Goal: Information Seeking & Learning: Learn about a topic

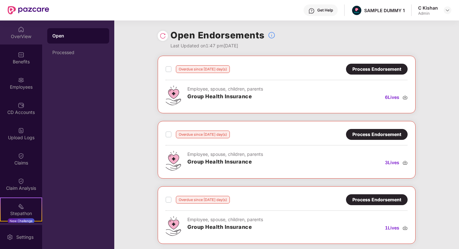
click at [21, 27] on img at bounding box center [21, 29] width 6 height 6
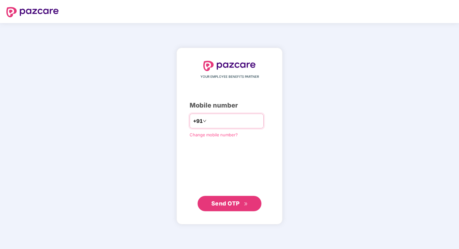
type input "**********"
click at [229, 203] on span "Send OTP" at bounding box center [226, 203] width 28 height 7
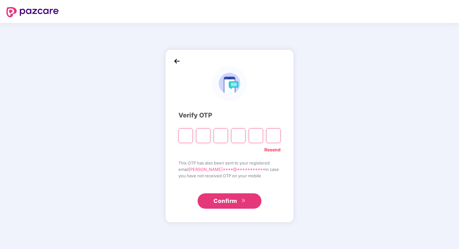
type input "*"
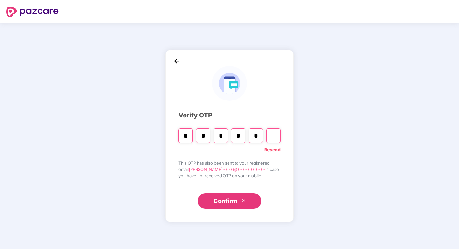
type input "*"
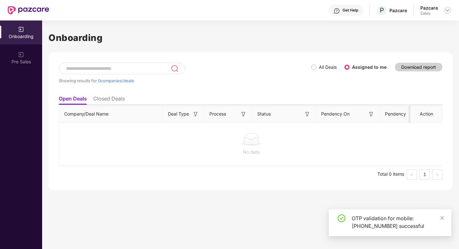
click at [449, 12] on img at bounding box center [447, 10] width 5 height 5
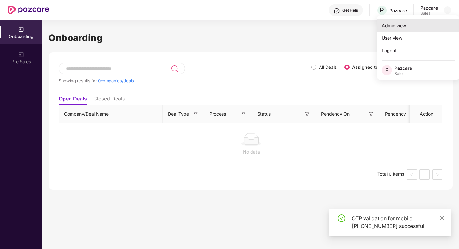
click at [403, 29] on div "Admin view" at bounding box center [418, 25] width 83 height 12
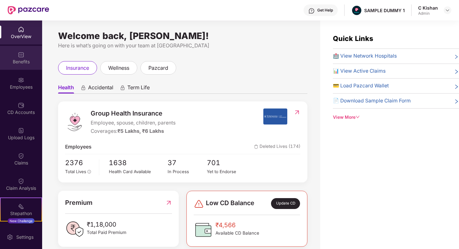
click at [14, 52] on div "Benefits" at bounding box center [21, 58] width 42 height 24
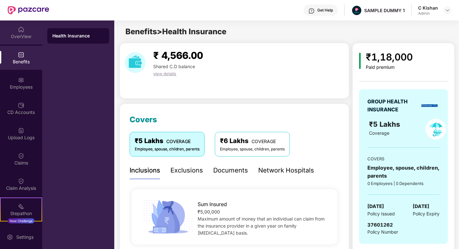
click at [19, 30] on img at bounding box center [21, 29] width 6 height 6
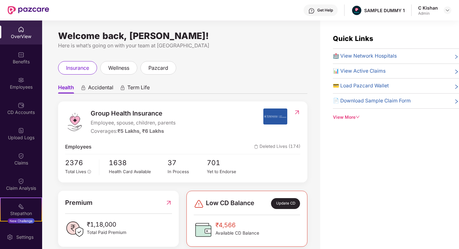
click at [104, 91] on span "Accidental" at bounding box center [100, 88] width 25 height 9
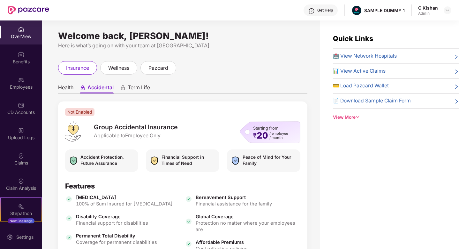
click at [138, 92] on span "Term Life" at bounding box center [139, 88] width 22 height 9
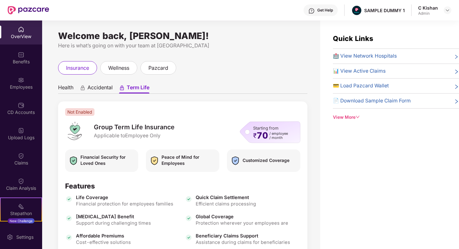
click at [66, 90] on span "Health" at bounding box center [65, 88] width 15 height 9
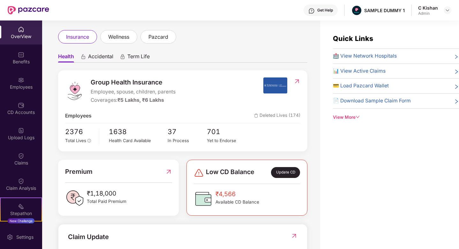
scroll to position [36, 0]
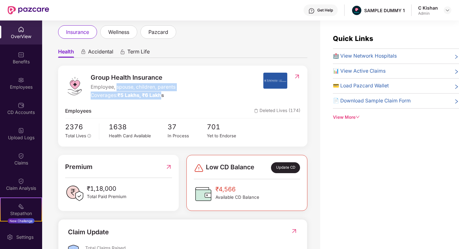
drag, startPoint x: 164, startPoint y: 97, endPoint x: 117, endPoint y: 90, distance: 47.8
click at [117, 90] on div "Group Health Insurance Employee, spouse, children, parents Coverages: ₹5 Lakhs,…" at bounding box center [133, 86] width 85 height 27
click at [189, 102] on div "Group Health Insurance Employee, spouse, children, parents Coverages: ₹5 Lakhs,…" at bounding box center [183, 106] width 250 height 81
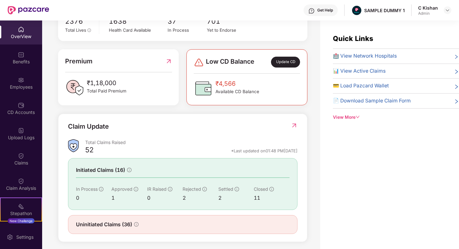
scroll to position [145, 0]
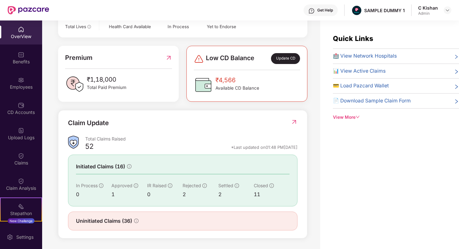
click at [295, 120] on img at bounding box center [294, 122] width 7 height 6
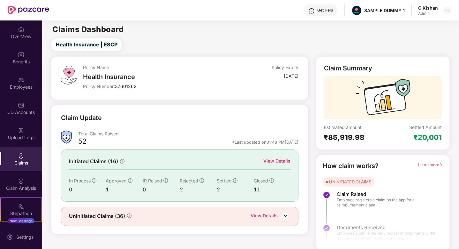
click at [280, 160] on div "View Details" at bounding box center [277, 160] width 27 height 7
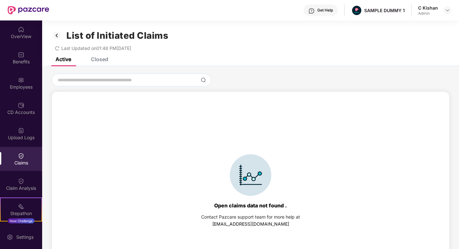
click at [99, 57] on div "Closed" at bounding box center [99, 59] width 17 height 6
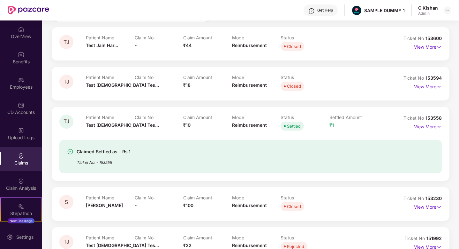
scroll to position [67, 0]
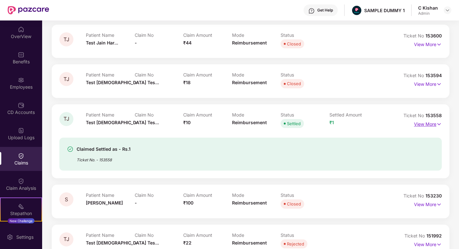
click at [432, 125] on p "View More" at bounding box center [428, 123] width 28 height 9
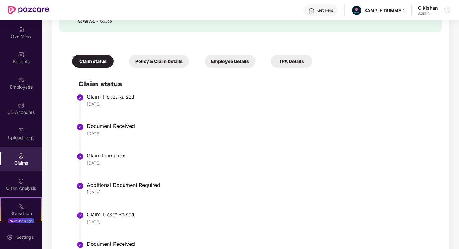
scroll to position [222, 0]
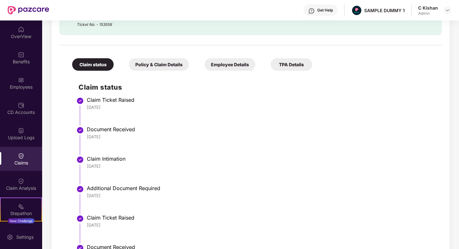
click at [163, 68] on div "Policy & Claim Details" at bounding box center [159, 64] width 60 height 12
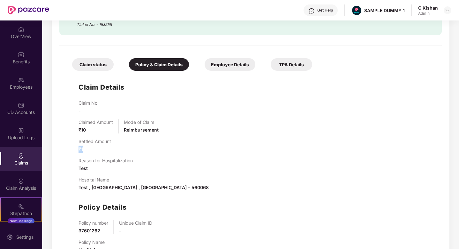
drag, startPoint x: 85, startPoint y: 148, endPoint x: 67, endPoint y: 145, distance: 18.2
click at [67, 145] on div "Claim Details Claim No - Claimed Amount ₹10 Mode of Claim Reimbursement Settled…" at bounding box center [251, 166] width 370 height 184
click at [287, 120] on div "Claimed Amount ₹10 Mode of Claim Reimbursement" at bounding box center [257, 126] width 357 height 14
click at [328, 14] on div "Get Help" at bounding box center [321, 10] width 34 height 12
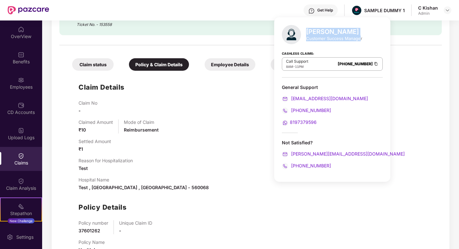
drag, startPoint x: 360, startPoint y: 40, endPoint x: 307, endPoint y: 31, distance: 54.1
click at [307, 31] on div "Mihir Singh Customer Success Manager" at bounding box center [334, 34] width 56 height 13
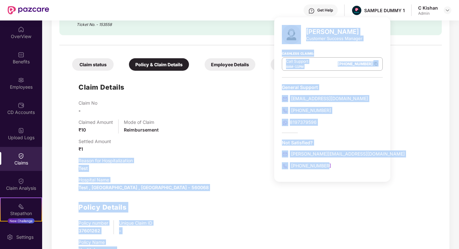
drag, startPoint x: 330, startPoint y: 164, endPoint x: 272, endPoint y: 150, distance: 59.9
click at [272, 150] on body "Get Help SAMPLE DUMMY 1 C Kishan Admin OverView Benefits Employees CD Accounts …" at bounding box center [229, 124] width 459 height 249
click at [335, 166] on div "+916666878580" at bounding box center [332, 165] width 101 height 7
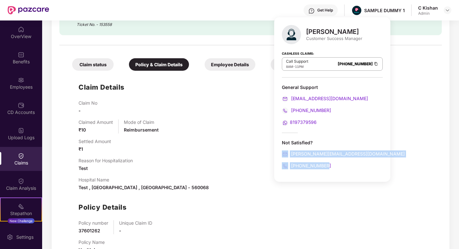
drag, startPoint x: 335, startPoint y: 166, endPoint x: 287, endPoint y: 146, distance: 52.0
click at [287, 146] on div "Not Satisfied? mihir+onb@pazcare.com +916666878580" at bounding box center [332, 154] width 101 height 30
click at [246, 129] on div "Claimed Amount ₹10 Mode of Claim Reimbursement" at bounding box center [257, 126] width 357 height 14
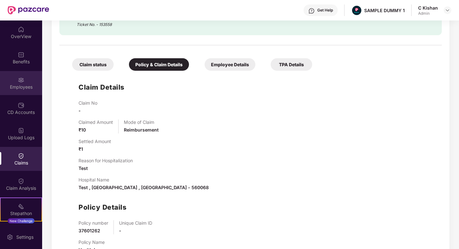
click at [23, 78] on div "Employees" at bounding box center [21, 83] width 42 height 24
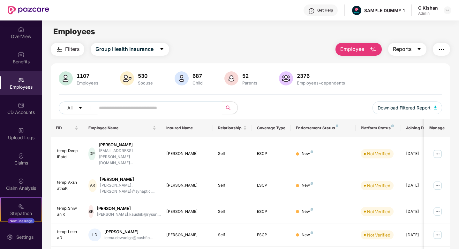
click at [422, 50] on button "Reports" at bounding box center [408, 49] width 38 height 13
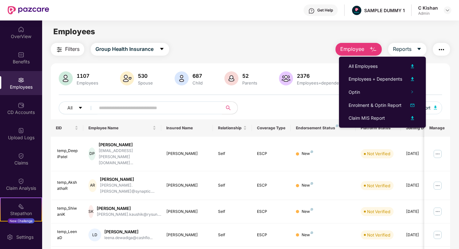
click at [285, 108] on div "All Download Filtered Report" at bounding box center [251, 110] width 384 height 18
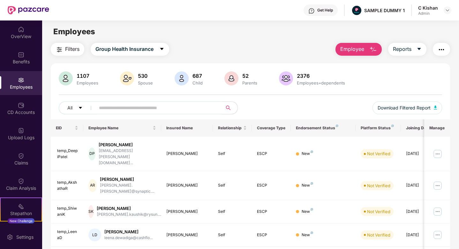
click at [441, 51] on img "button" at bounding box center [442, 50] width 8 height 8
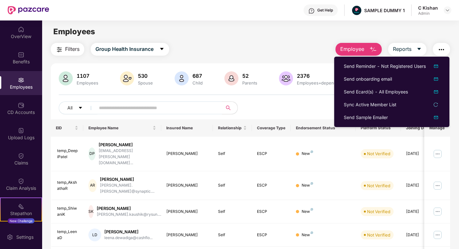
click at [310, 100] on div "1107 Employees 530 Spouse 687 Child 52 Parents 2376 Employees+dependents All Do…" at bounding box center [251, 95] width 400 height 48
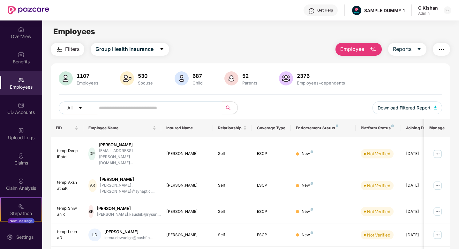
click at [363, 50] on span "Employee" at bounding box center [353, 49] width 24 height 8
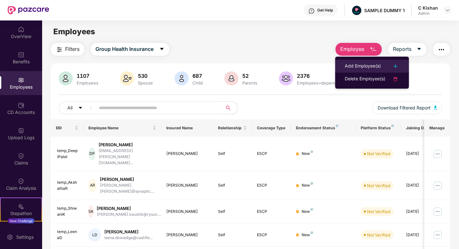
click at [362, 67] on div "Add Employee(s)" at bounding box center [363, 66] width 36 height 8
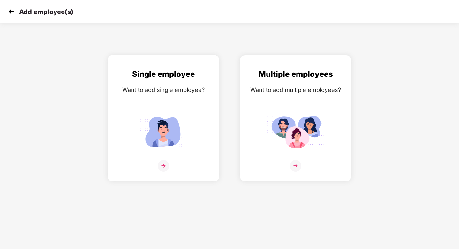
click at [162, 163] on img at bounding box center [164, 166] width 12 height 12
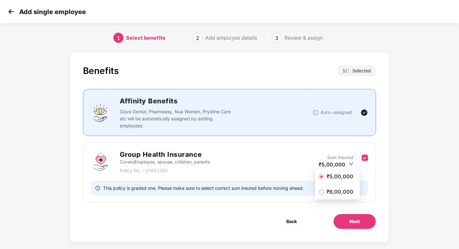
click at [339, 176] on span "₹5,00,000" at bounding box center [340, 176] width 32 height 7
click at [345, 220] on button "Next" at bounding box center [355, 220] width 43 height 15
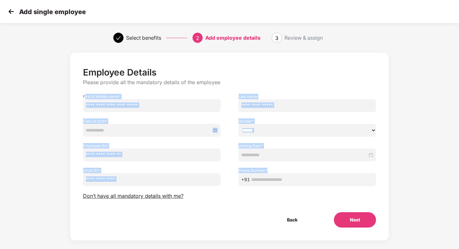
drag, startPoint x: 85, startPoint y: 97, endPoint x: 295, endPoint y: 179, distance: 225.1
click at [295, 179] on div "Employee Details Please provide all the mandatory details of the employee First…" at bounding box center [230, 147] width 294 height 160
click at [9, 12] on img at bounding box center [11, 12] width 10 height 10
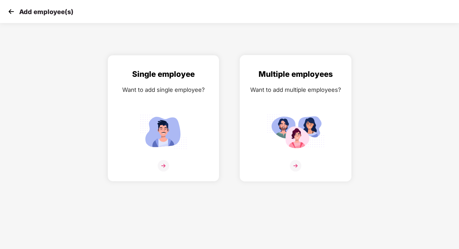
click at [295, 167] on img at bounding box center [296, 166] width 12 height 12
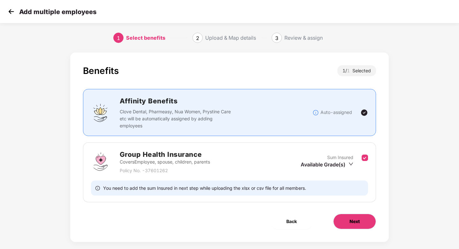
click at [356, 221] on span "Next" at bounding box center [355, 221] width 10 height 7
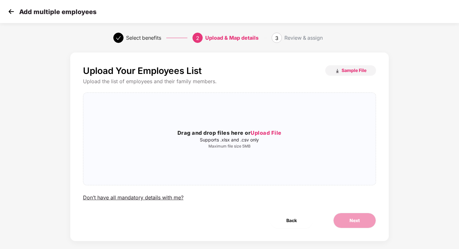
click at [12, 12] on img at bounding box center [11, 12] width 10 height 10
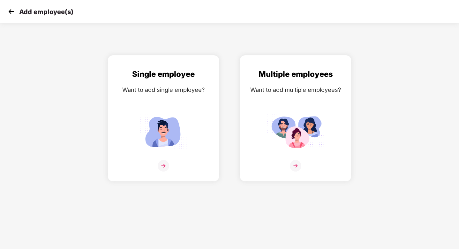
click at [12, 12] on img at bounding box center [11, 12] width 10 height 10
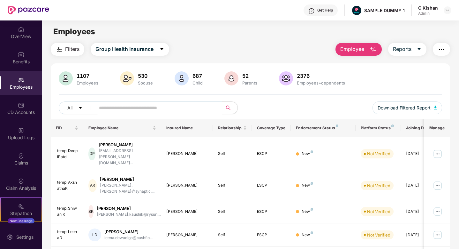
click at [365, 51] on button "Employee" at bounding box center [359, 49] width 46 height 13
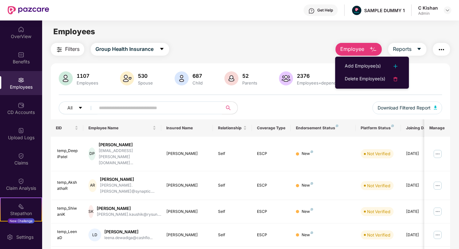
click at [273, 53] on div "Filters Group Health Insurance Employee Reports" at bounding box center [251, 49] width 400 height 13
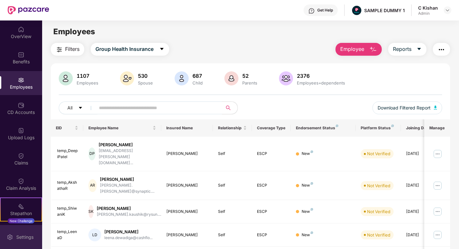
click at [23, 236] on div "Settings" at bounding box center [24, 237] width 21 height 6
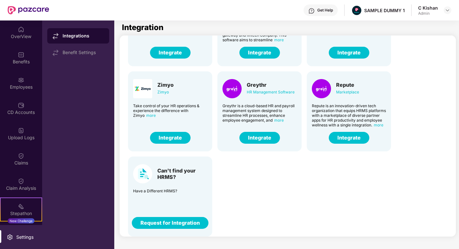
scroll to position [152, 0]
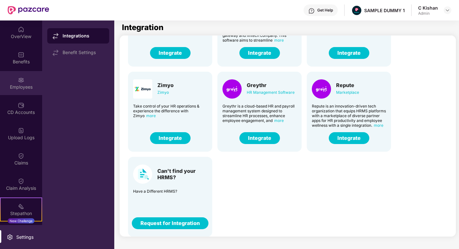
click at [20, 78] on img at bounding box center [21, 80] width 6 height 6
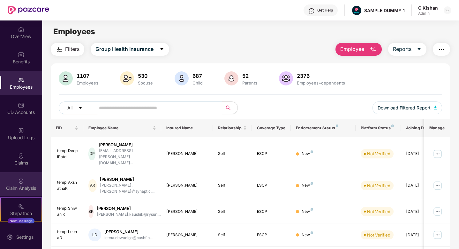
click at [12, 180] on div "Claim Analysis" at bounding box center [21, 184] width 42 height 24
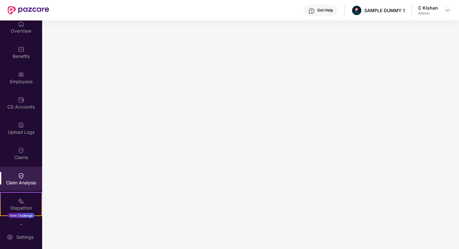
scroll to position [6, 0]
click at [19, 52] on img at bounding box center [21, 49] width 6 height 6
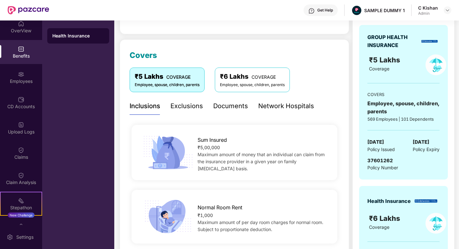
scroll to position [74, 0]
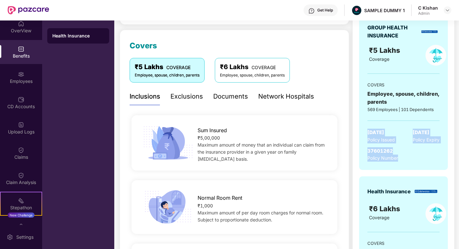
drag, startPoint x: 368, startPoint y: 131, endPoint x: 419, endPoint y: 156, distance: 56.9
click at [419, 156] on div "GROUP HEALTH INSURANCE ₹5 Lakhs Coverage COVERS Employee, spouse, children, par…" at bounding box center [403, 92] width 89 height 155
click at [337, 113] on div "Sum Insured ₹5,00,000 Maximum amount of money that an individual can claim from…" at bounding box center [235, 142] width 210 height 65
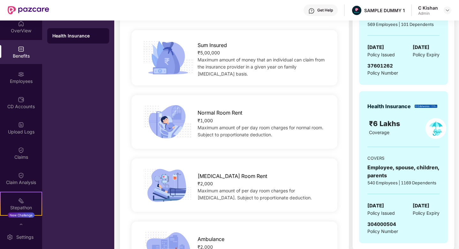
scroll to position [158, 0]
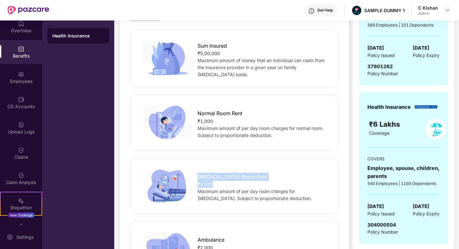
drag, startPoint x: 223, startPoint y: 184, endPoint x: 193, endPoint y: 169, distance: 33.9
click at [193, 169] on div "ICU Room Rent ₹2,000 Maximum amount of per day room charges for ICU. Subject to…" at bounding box center [263, 185] width 151 height 32
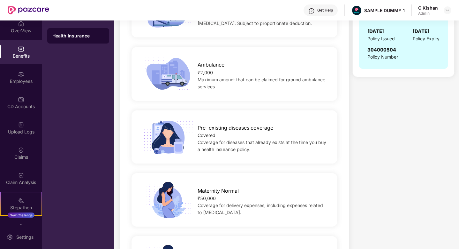
scroll to position [340, 0]
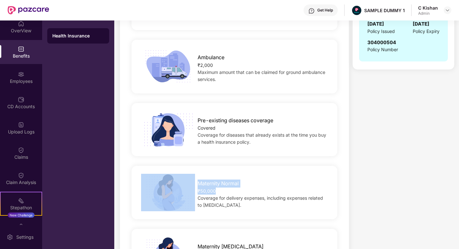
drag, startPoint x: 223, startPoint y: 187, endPoint x: 187, endPoint y: 174, distance: 37.7
click at [187, 174] on div "Maternity Normal ₹50,000 Coverage for delivery expenses, including expenses rel…" at bounding box center [234, 193] width 227 height 38
click at [257, 181] on div "Maternity Normal" at bounding box center [263, 181] width 130 height 11
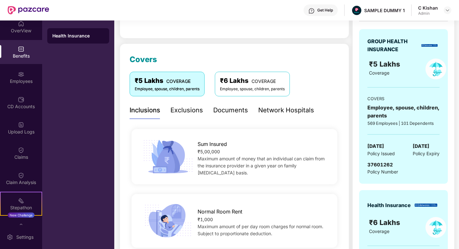
scroll to position [60, 0]
click at [188, 111] on div "Exclusions" at bounding box center [187, 110] width 33 height 10
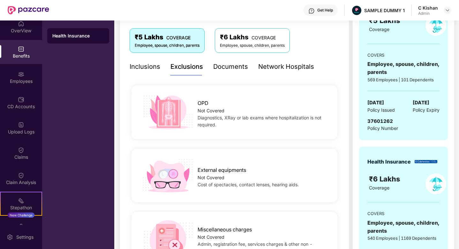
scroll to position [102, 0]
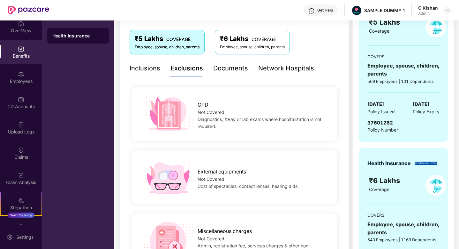
click at [223, 67] on div "Documents" at bounding box center [230, 68] width 35 height 10
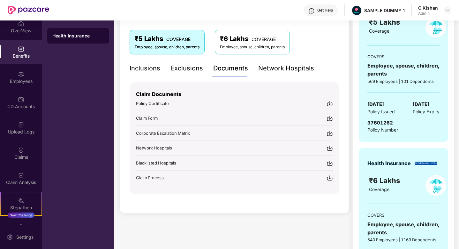
click at [281, 71] on div "Network Hospitals" at bounding box center [287, 68] width 56 height 10
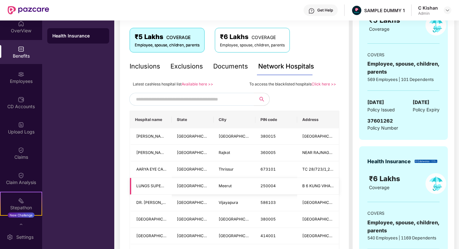
scroll to position [103, 0]
click at [164, 101] on input "text" at bounding box center [190, 100] width 109 height 10
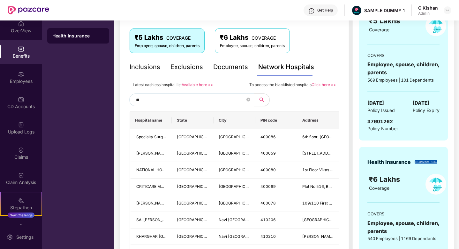
type input "*"
type input "******"
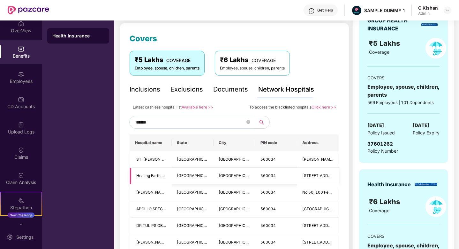
scroll to position [80, 0]
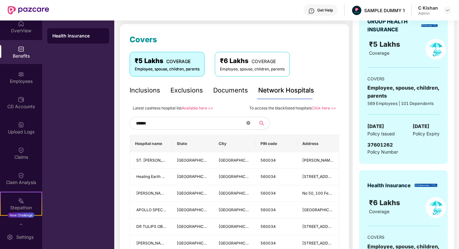
click at [249, 121] on icon "close-circle" at bounding box center [249, 123] width 4 height 4
